Goal: Transaction & Acquisition: Book appointment/travel/reservation

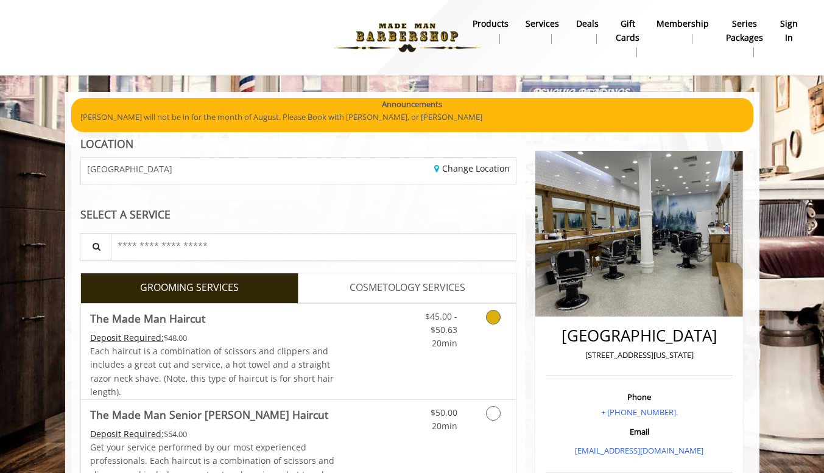
click at [484, 341] on link "Grooming services" at bounding box center [491, 327] width 31 height 47
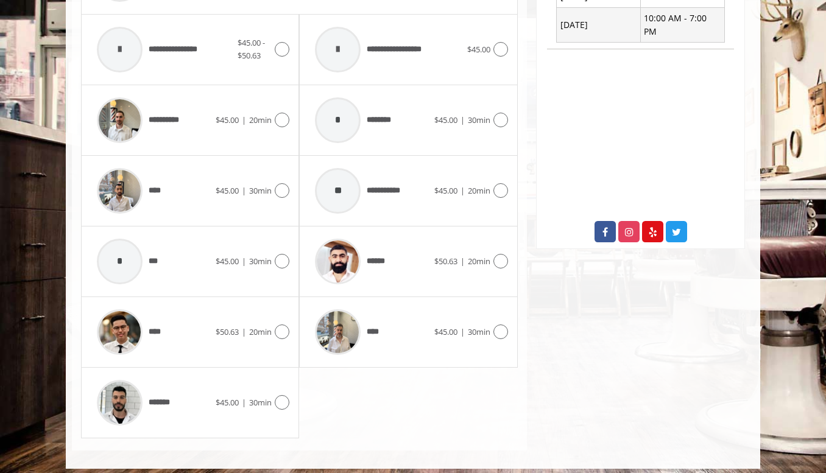
scroll to position [551, 0]
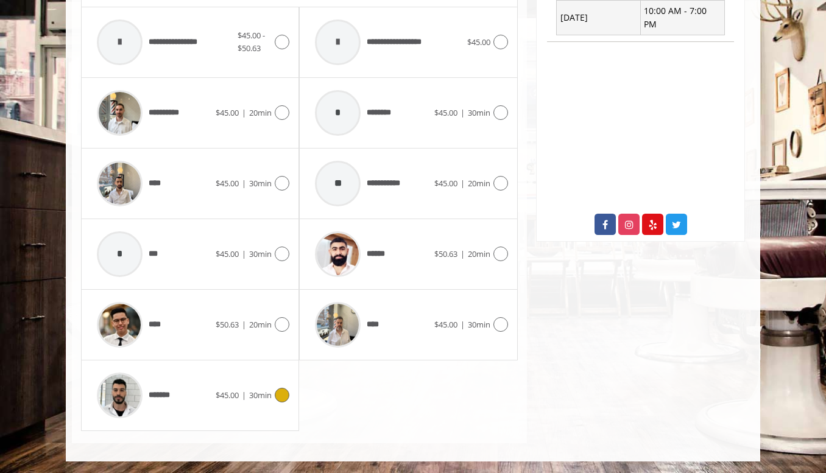
click at [249, 400] on span "30min" at bounding box center [260, 395] width 23 height 11
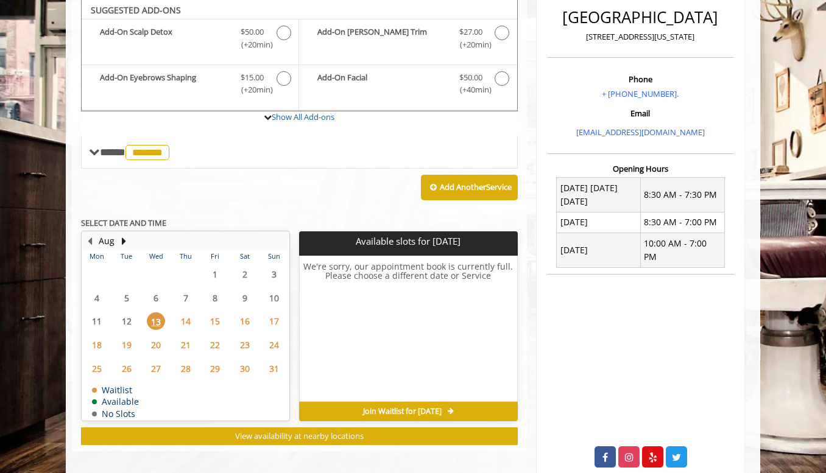
scroll to position [318, 0]
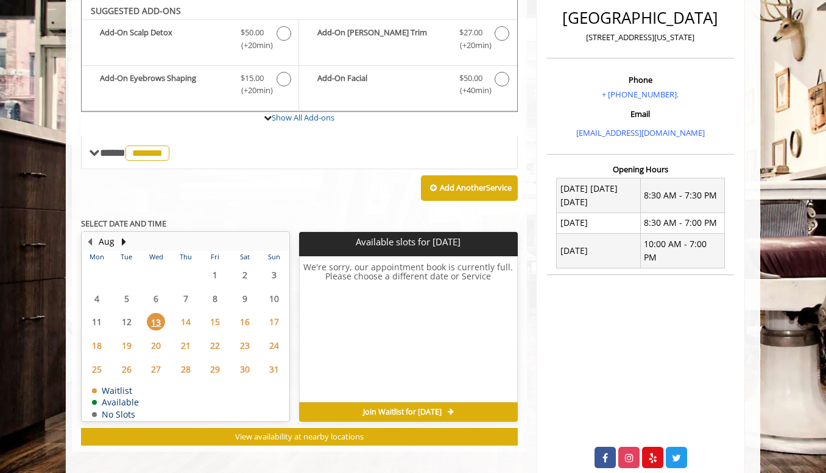
click at [183, 319] on span "14" at bounding box center [186, 322] width 18 height 18
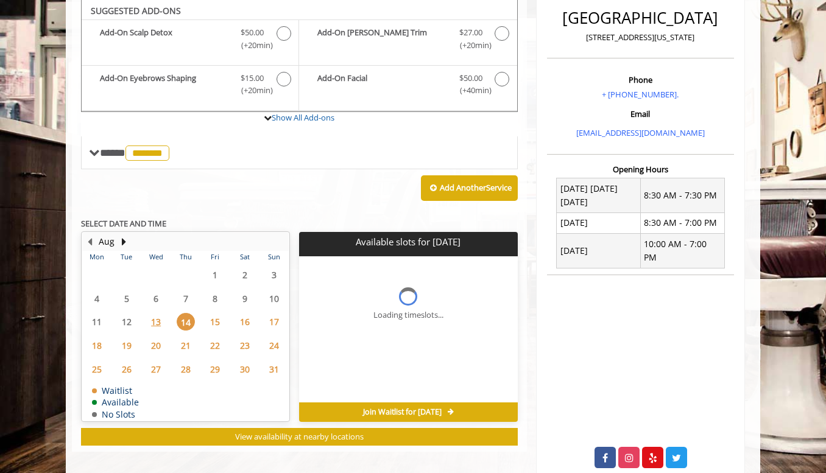
scroll to position [337, 0]
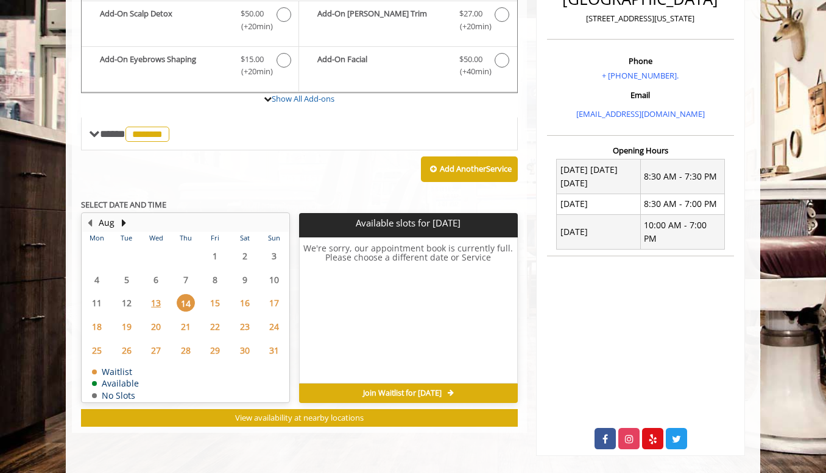
click at [216, 305] on span "15" at bounding box center [215, 303] width 18 height 18
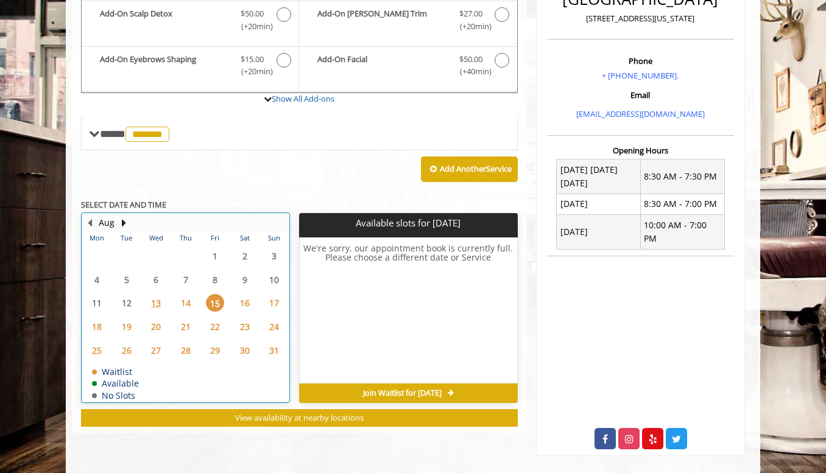
click at [255, 301] on div "16" at bounding box center [244, 303] width 24 height 18
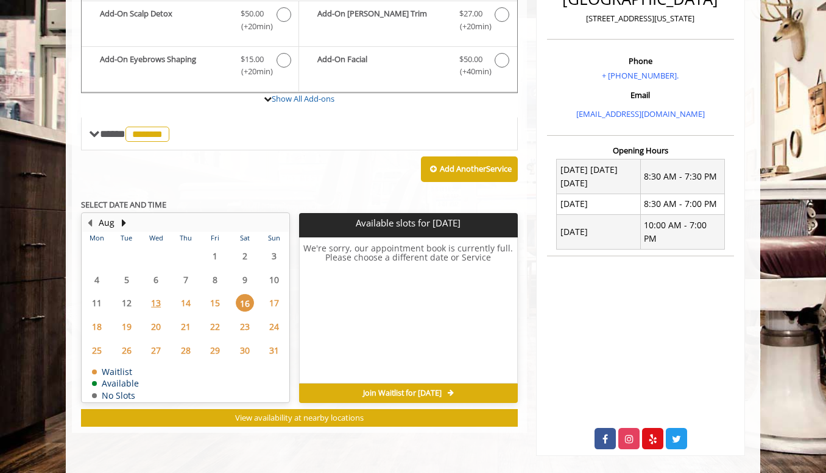
click at [271, 302] on span "17" at bounding box center [274, 303] width 18 height 18
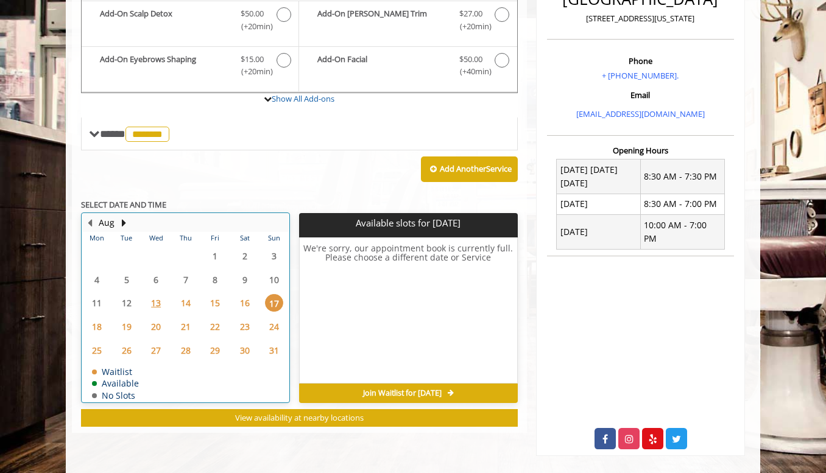
click at [112, 326] on td "19" at bounding box center [126, 327] width 29 height 24
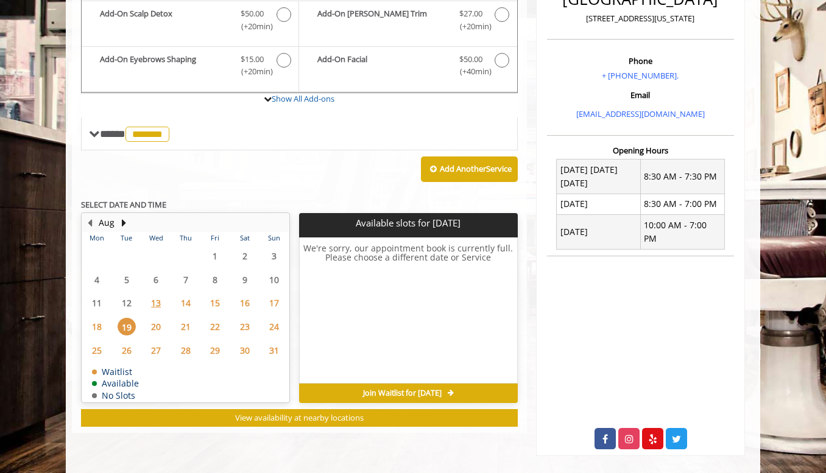
click at [104, 325] on span "18" at bounding box center [97, 327] width 18 height 18
click at [152, 330] on span "20" at bounding box center [156, 327] width 18 height 18
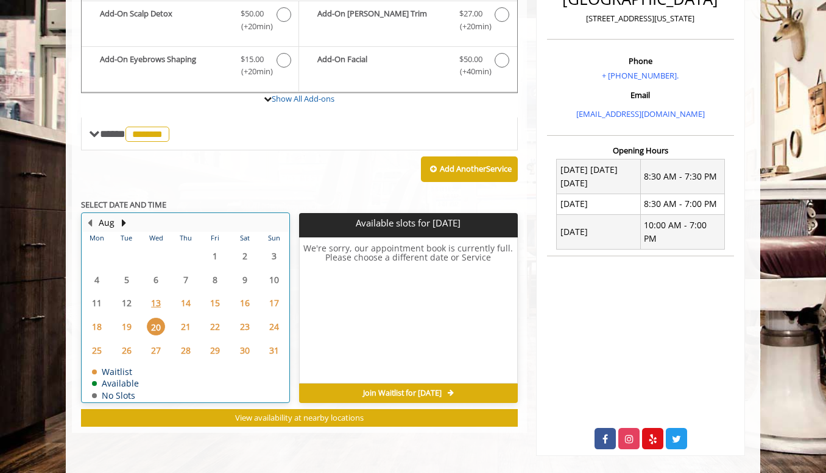
click at [204, 326] on div "22" at bounding box center [215, 327] width 24 height 18
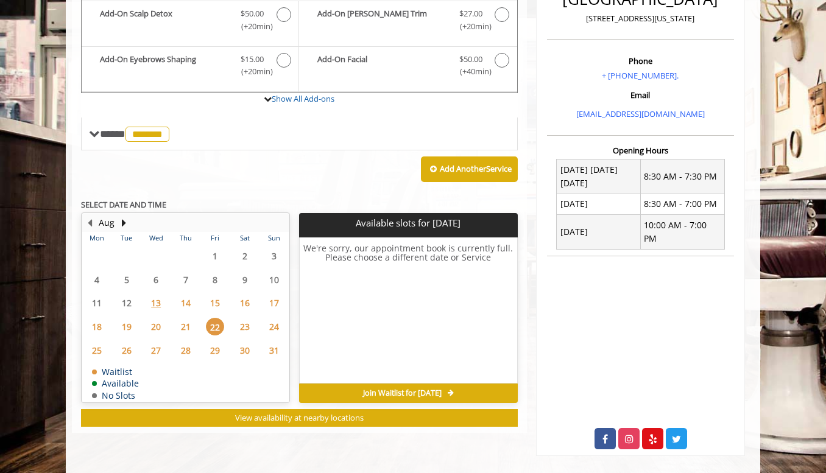
click at [239, 329] on span "23" at bounding box center [245, 327] width 18 height 18
click at [272, 326] on span "24" at bounding box center [274, 327] width 18 height 18
click at [190, 303] on span "14" at bounding box center [186, 303] width 18 height 18
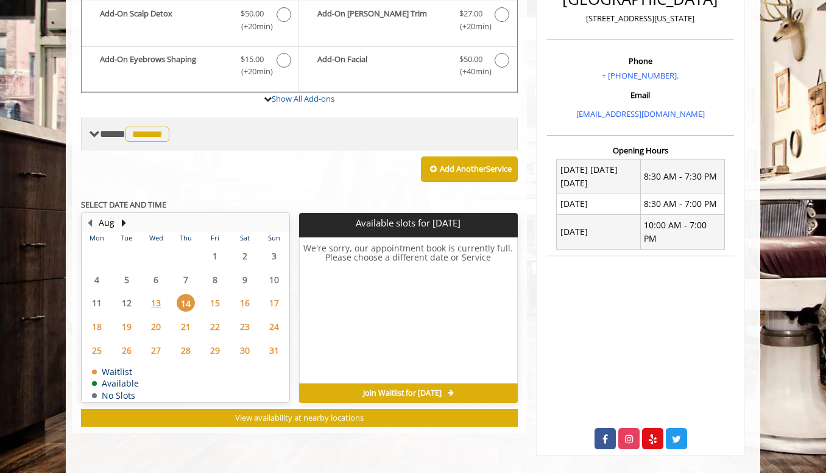
click at [151, 135] on span "*******" at bounding box center [148, 134] width 44 height 15
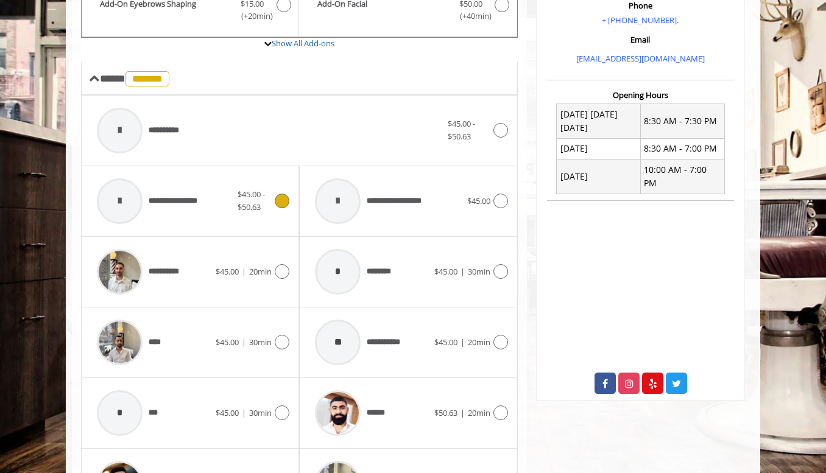
scroll to position [459, 0]
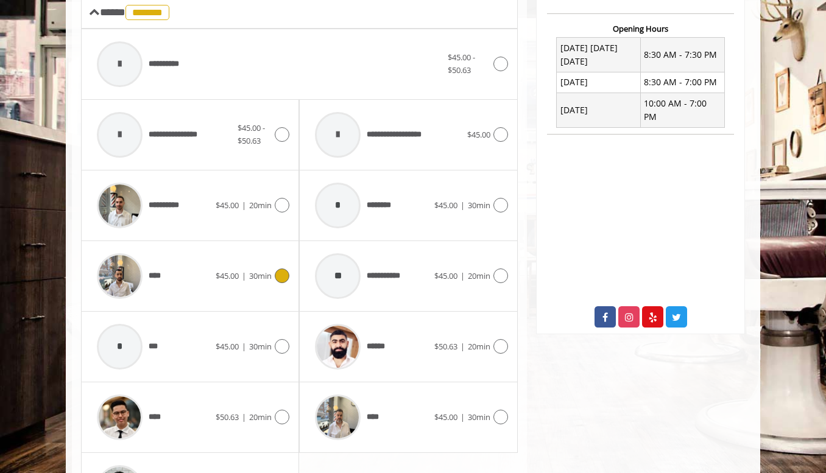
click at [211, 278] on div "****" at bounding box center [153, 276] width 125 height 58
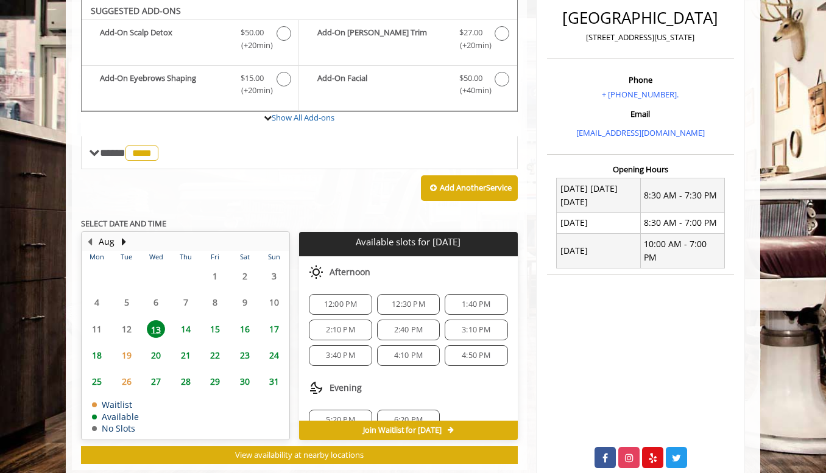
scroll to position [0, 0]
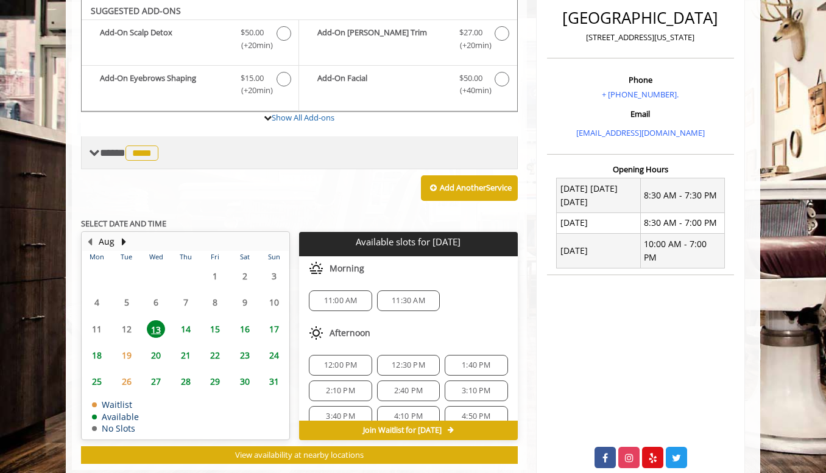
click at [157, 149] on span "****" at bounding box center [142, 153] width 33 height 15
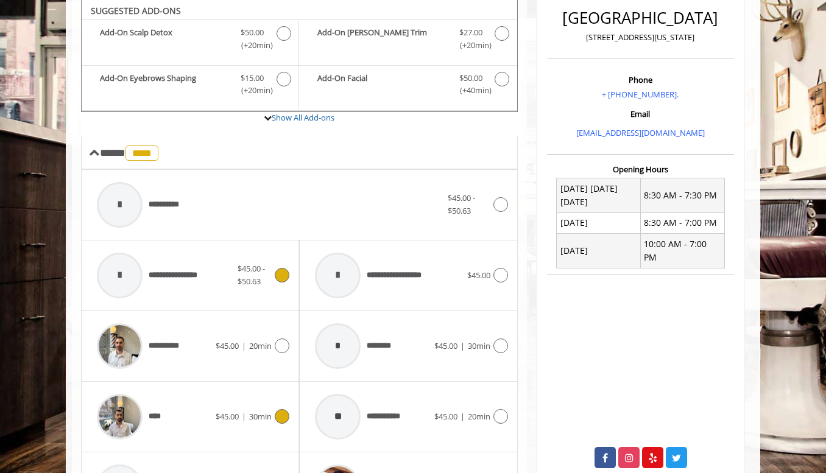
click at [248, 287] on span "$45.00 - $50.63" at bounding box center [255, 276] width 34 height 26
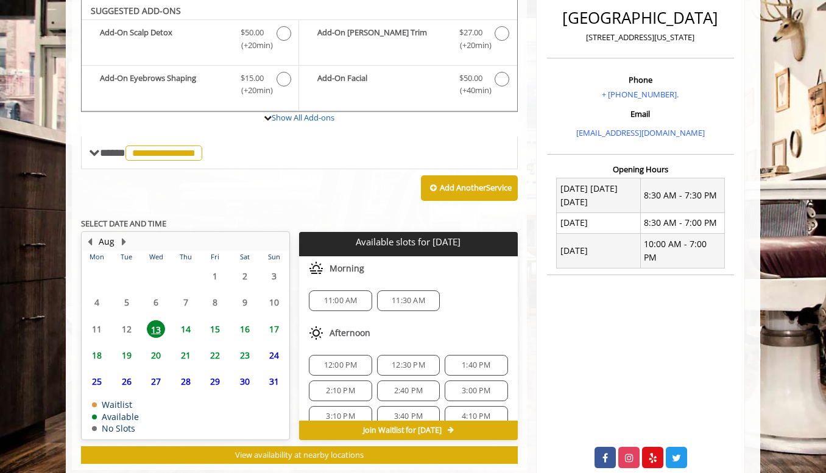
click at [190, 334] on span "14" at bounding box center [186, 330] width 18 height 18
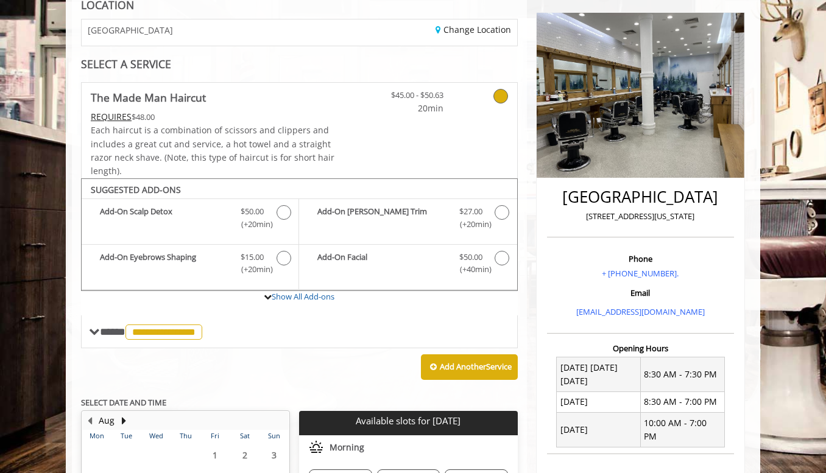
scroll to position [135, 0]
